Goal: Transaction & Acquisition: Purchase product/service

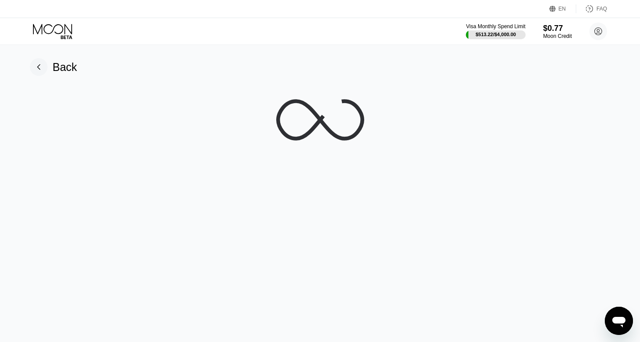
click at [54, 30] on icon at bounding box center [53, 31] width 41 height 15
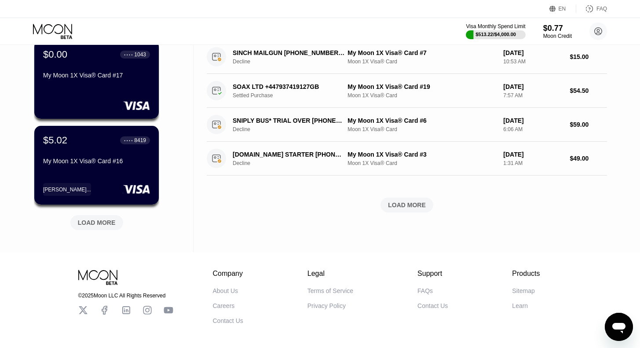
scroll to position [329, 0]
click at [104, 226] on div "LOAD MORE" at bounding box center [97, 222] width 38 height 8
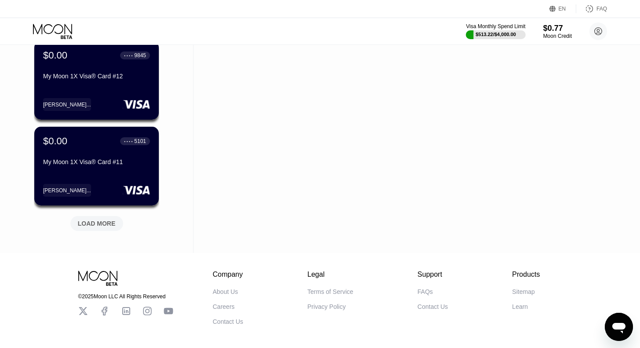
scroll to position [798, 0]
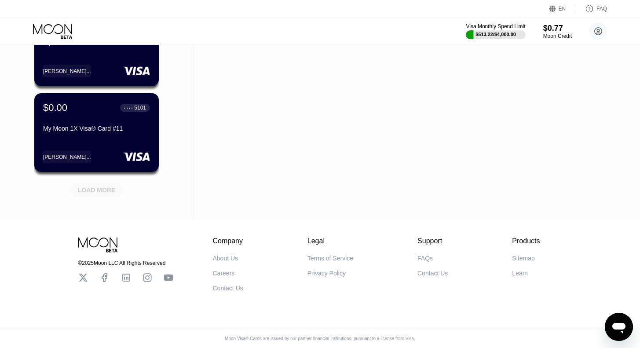
click at [99, 186] on div "LOAD MORE" at bounding box center [97, 190] width 38 height 8
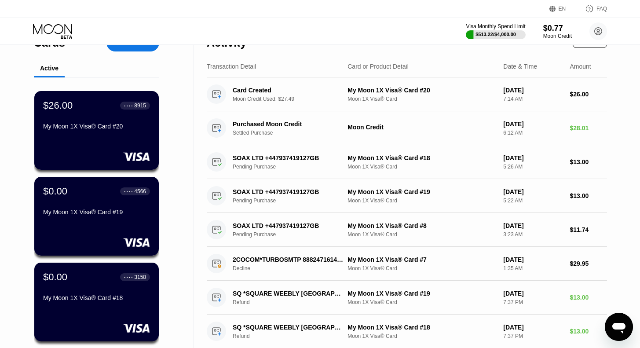
scroll to position [0, 0]
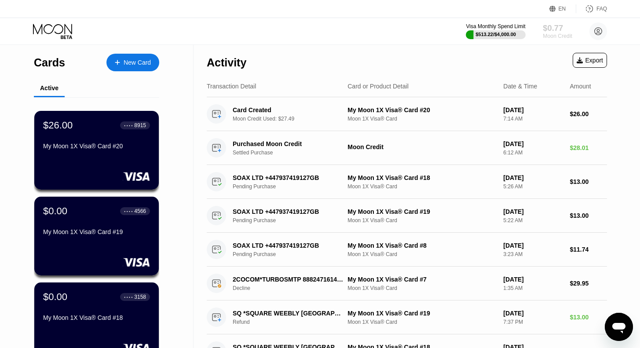
click at [553, 35] on div "Moon Credit" at bounding box center [557, 36] width 29 height 6
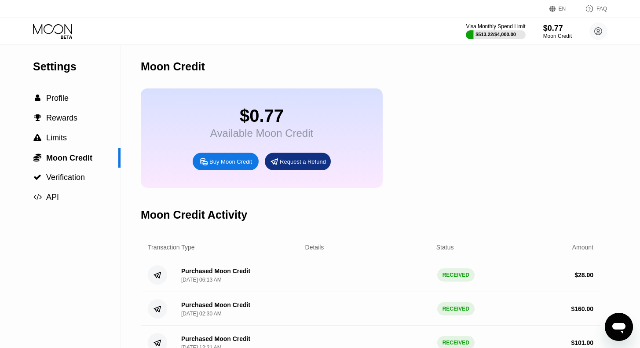
click at [239, 165] on div "Buy Moon Credit" at bounding box center [230, 161] width 43 height 7
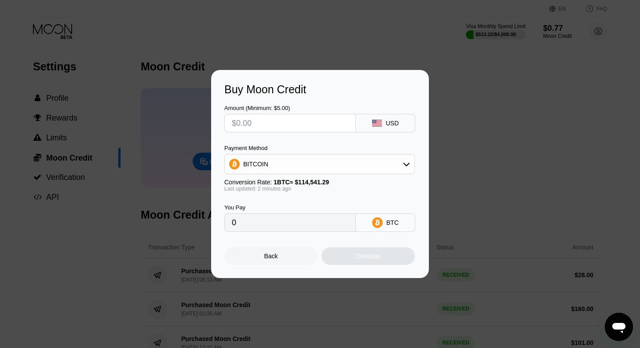
click at [261, 124] on input "text" at bounding box center [290, 123] width 117 height 18
type input "$71"
type input "0.00061987"
type input "$71"
click at [373, 260] on div "Continue" at bounding box center [368, 256] width 25 height 7
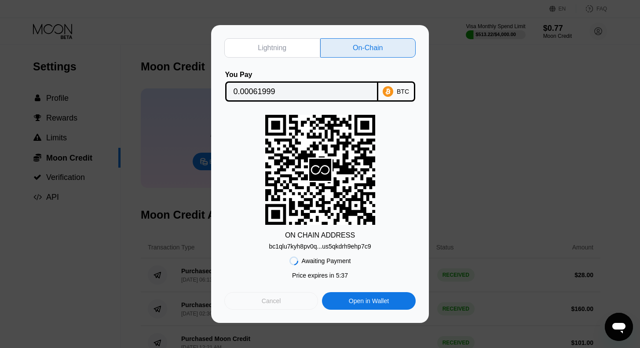
drag, startPoint x: 279, startPoint y: 305, endPoint x: 300, endPoint y: 271, distance: 39.9
click at [279, 305] on div "Cancel" at bounding box center [271, 301] width 19 height 8
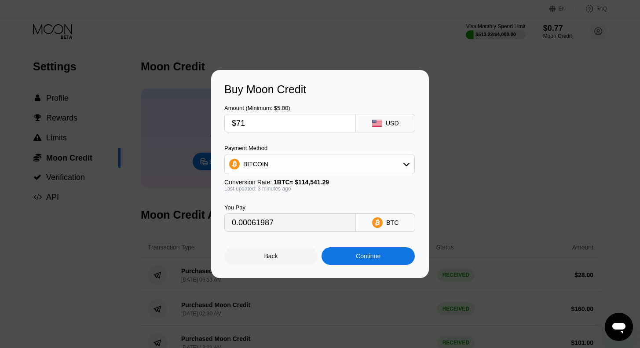
click at [269, 122] on input "$71" at bounding box center [290, 123] width 117 height 18
type input "$7"
type input "0.00006112"
type input "$70"
type input "0.00061114"
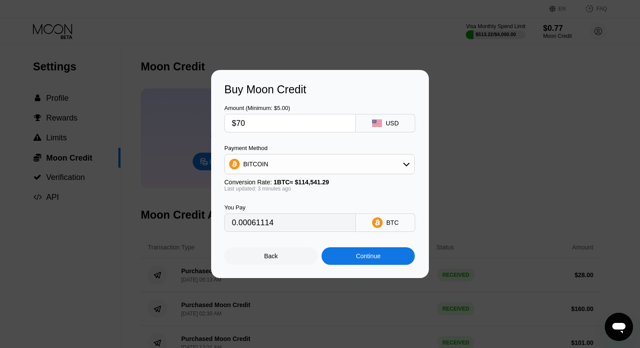
type input "$70"
click at [369, 260] on div "Continue" at bounding box center [368, 256] width 25 height 7
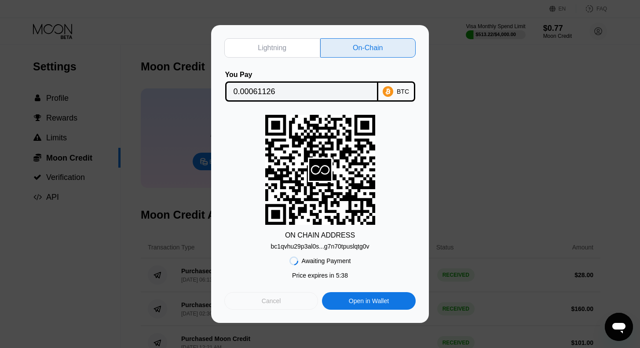
click at [289, 304] on div "Cancel" at bounding box center [271, 301] width 94 height 18
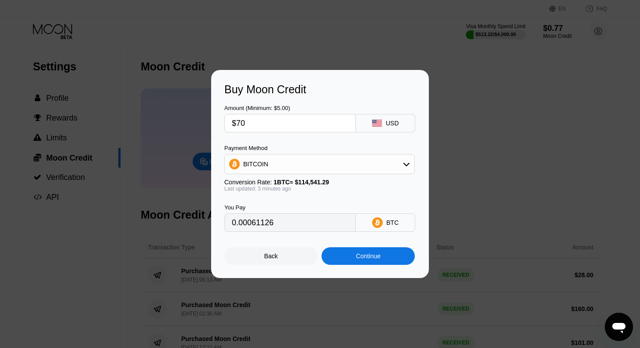
type input "0.00061126"
click at [290, 121] on input "$70" at bounding box center [290, 123] width 117 height 18
type input "$7"
type input "0"
type input "$69"
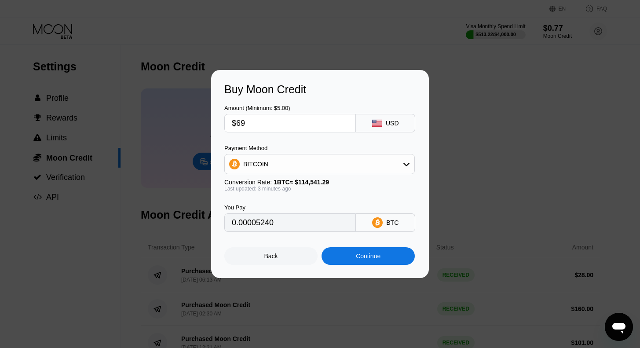
type input "0.00060253"
type input "$69"
click at [369, 259] on div "Continue" at bounding box center [368, 256] width 25 height 7
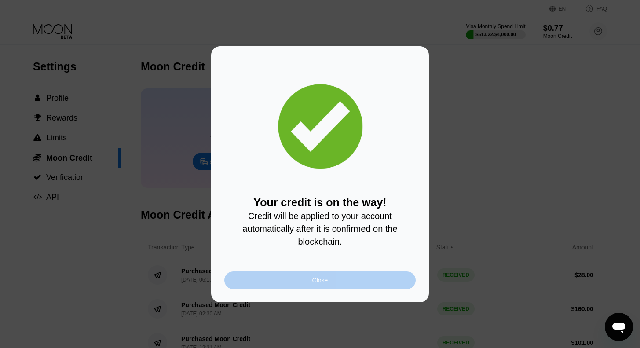
click at [340, 280] on div "Close" at bounding box center [319, 281] width 191 height 18
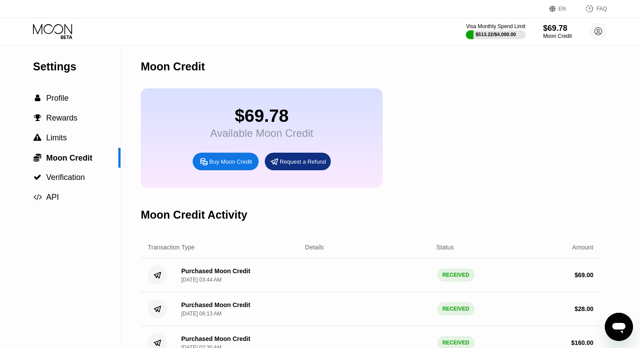
click at [213, 165] on div "Buy Moon Credit" at bounding box center [230, 161] width 43 height 7
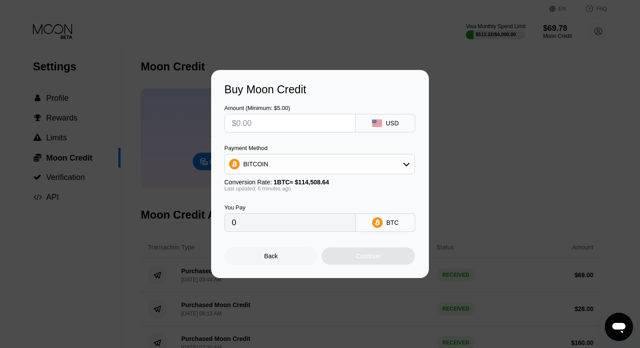
click at [283, 118] on input "text" at bounding box center [290, 123] width 117 height 18
type input "$65"
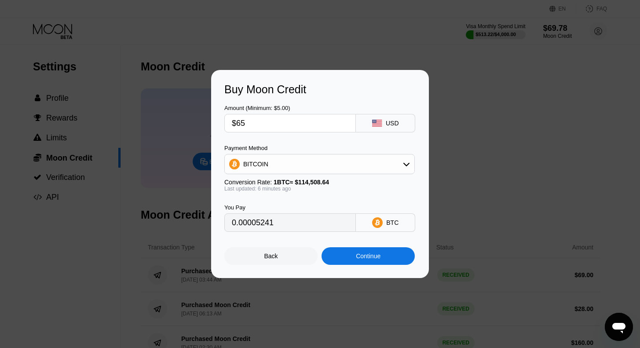
type input "0.00056772"
type input "$65"
click at [278, 259] on div "Back" at bounding box center [270, 256] width 93 height 18
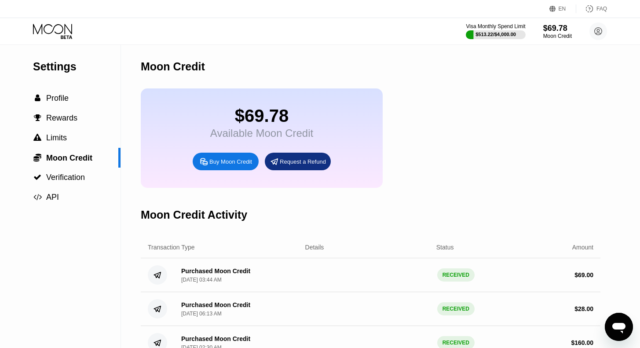
click at [54, 35] on icon at bounding box center [53, 31] width 41 height 15
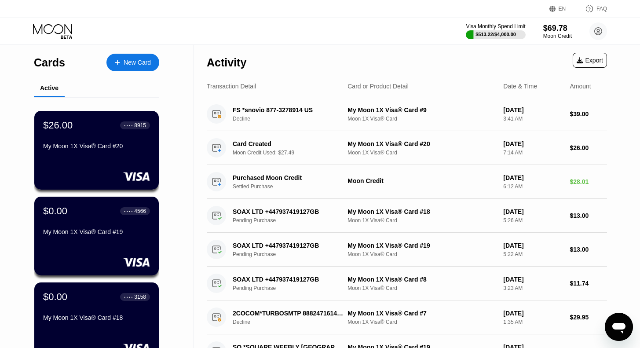
click at [140, 66] on div "New Card" at bounding box center [137, 62] width 27 height 7
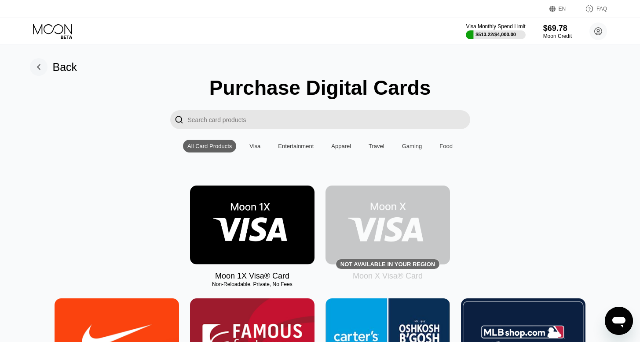
click at [242, 222] on img at bounding box center [252, 224] width 125 height 79
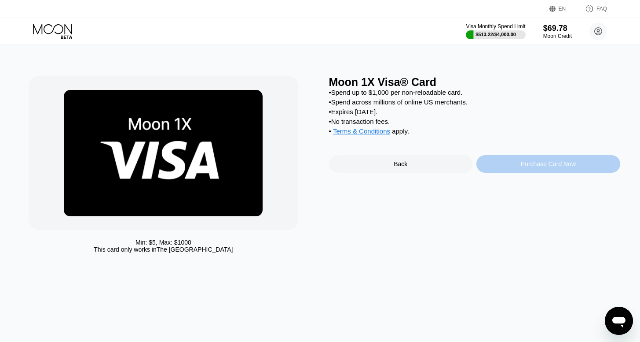
click at [541, 173] on div "Purchase Card Now" at bounding box center [549, 164] width 144 height 18
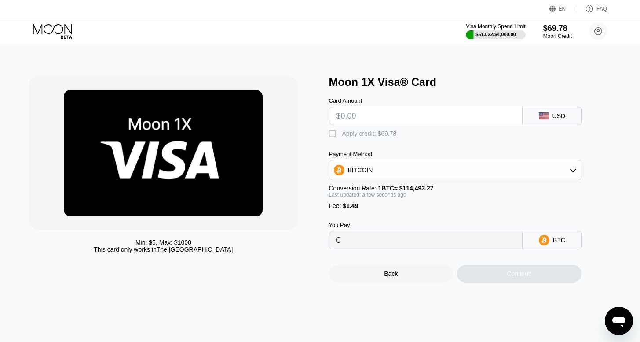
click at [389, 120] on input "text" at bounding box center [426, 116] width 179 height 18
type input "$68"
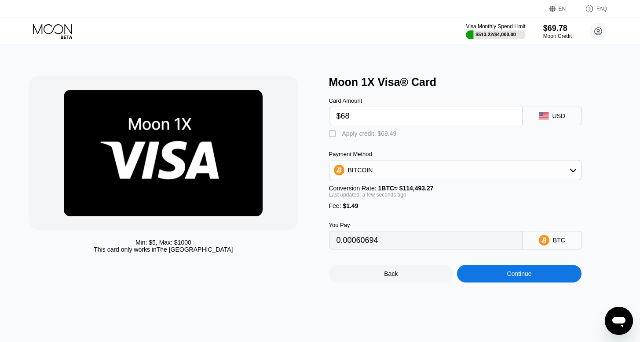
type input "0.00060694"
type input "$68"
click at [364, 137] on div "Apply credit: $69.49" at bounding box center [369, 133] width 55 height 7
type input "0"
click at [506, 282] on div "Continue" at bounding box center [519, 274] width 125 height 18
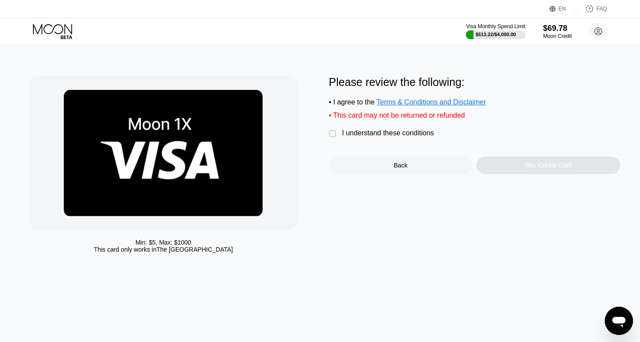
click at [393, 137] on div "I understand these conditions" at bounding box center [388, 133] width 92 height 8
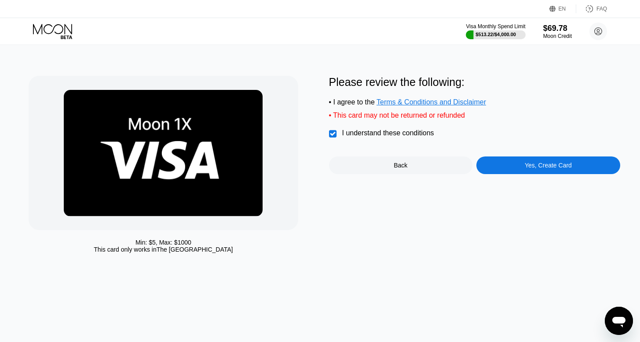
click at [539, 174] on div "Yes, Create Card" at bounding box center [549, 165] width 144 height 18
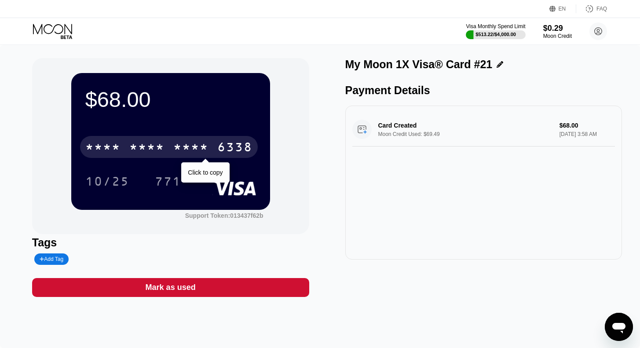
click at [163, 147] on div "* * * *" at bounding box center [146, 148] width 35 height 14
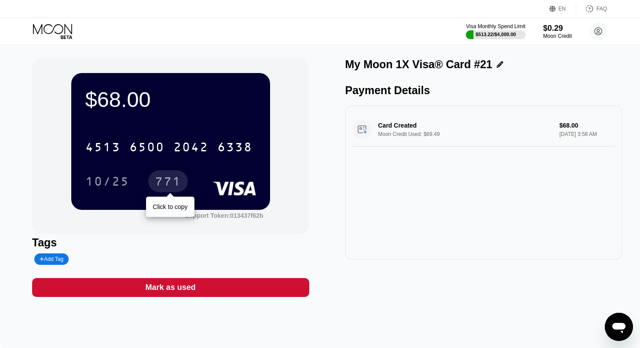
click at [162, 180] on div "771" at bounding box center [168, 183] width 26 height 14
click at [49, 29] on icon at bounding box center [53, 31] width 41 height 15
